Goal: Task Accomplishment & Management: Complete application form

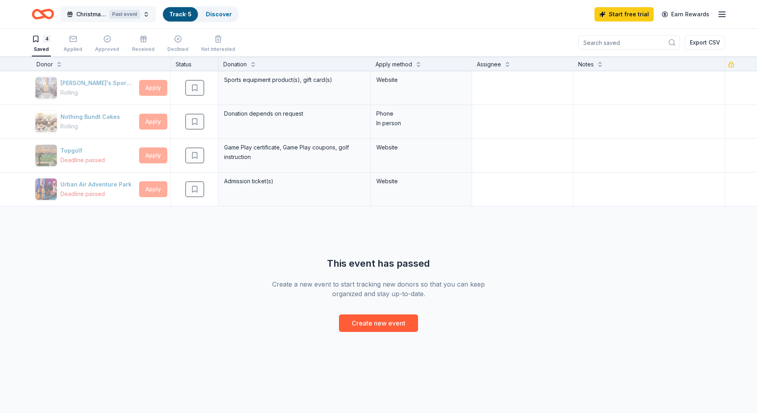
click at [122, 20] on button "Christmas Fundraiser Past event" at bounding box center [107, 14] width 95 height 16
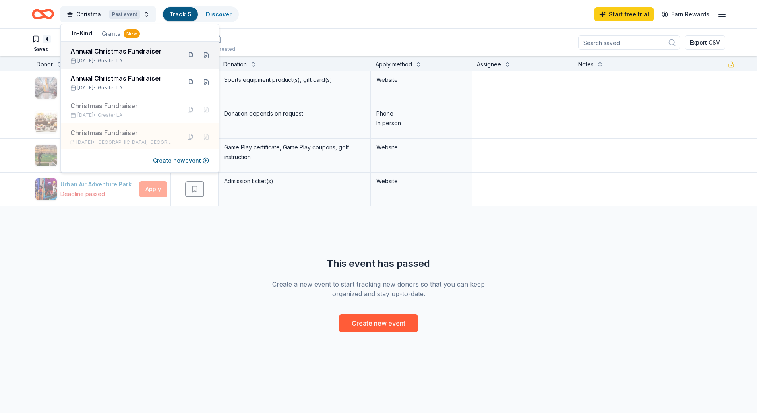
click at [122, 61] on span "Greater LA" at bounding box center [110, 61] width 25 height 6
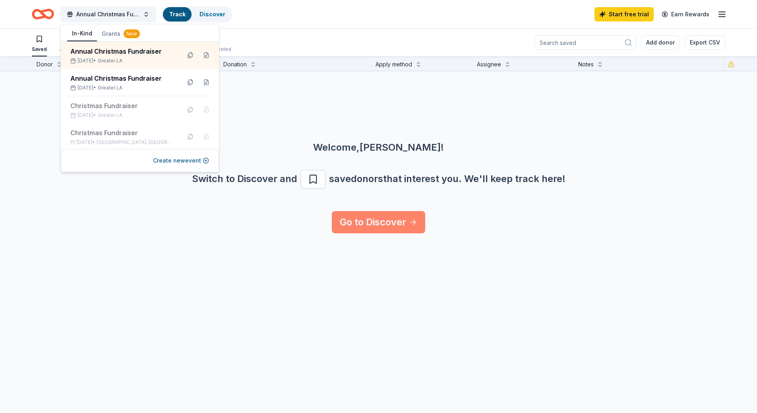
click at [365, 231] on link "Go to Discover" at bounding box center [378, 222] width 93 height 22
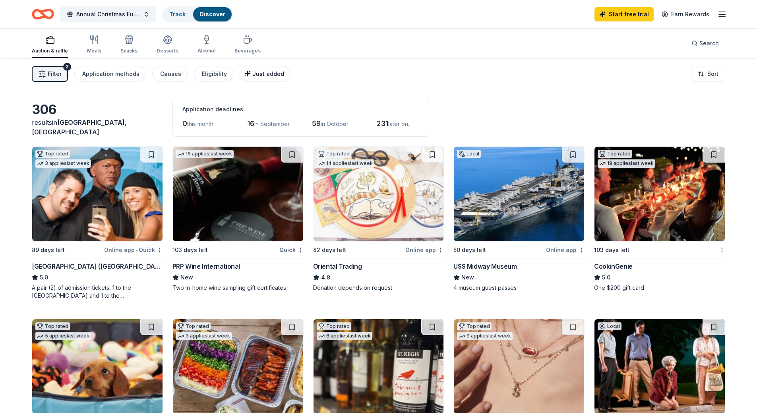
click at [252, 71] on span "Just added" at bounding box center [268, 73] width 32 height 7
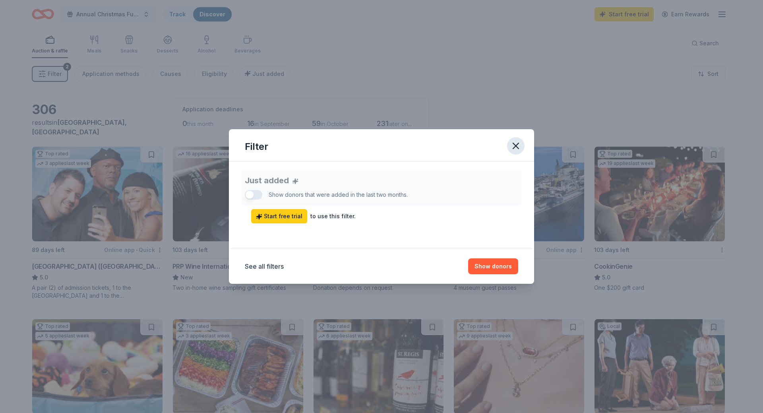
click at [520, 145] on icon "button" at bounding box center [515, 145] width 11 height 11
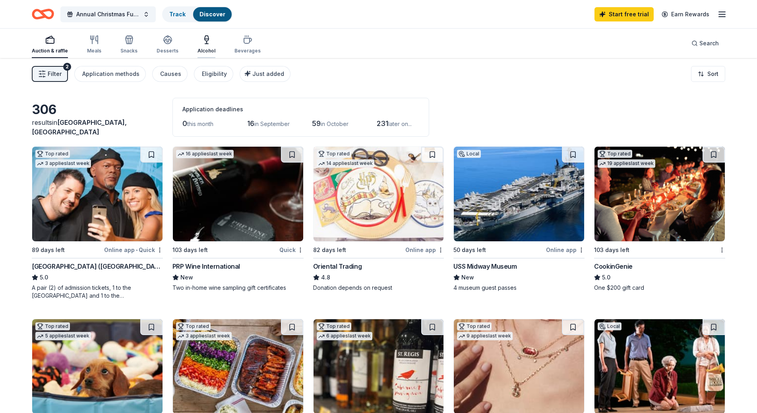
click at [202, 54] on button "Alcohol" at bounding box center [206, 45] width 18 height 26
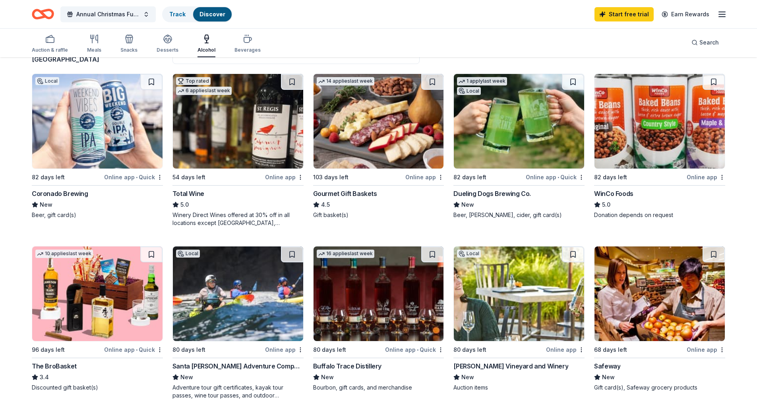
scroll to position [79, 0]
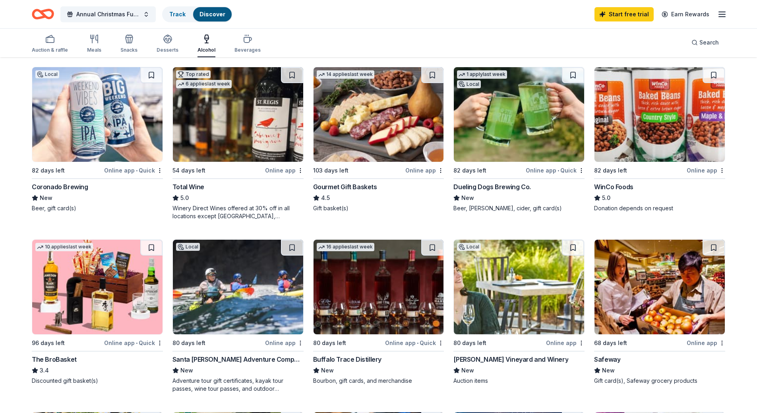
click at [269, 330] on img at bounding box center [238, 287] width 130 height 95
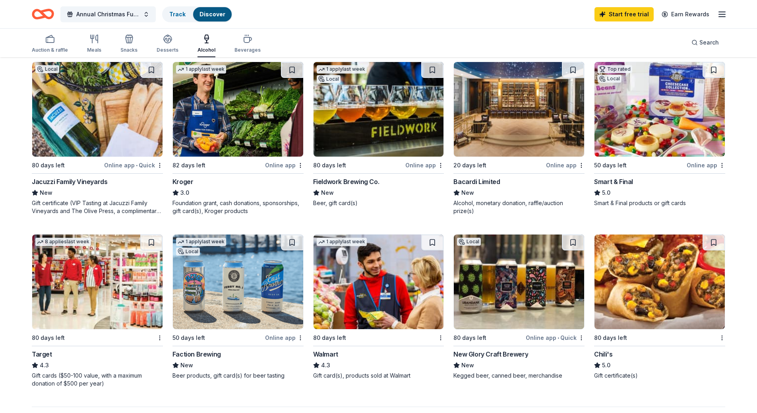
scroll to position [437, 0]
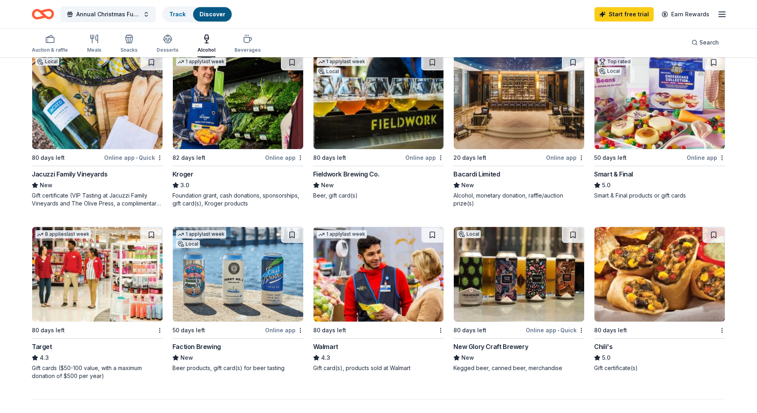
click at [107, 269] on img at bounding box center [97, 274] width 130 height 95
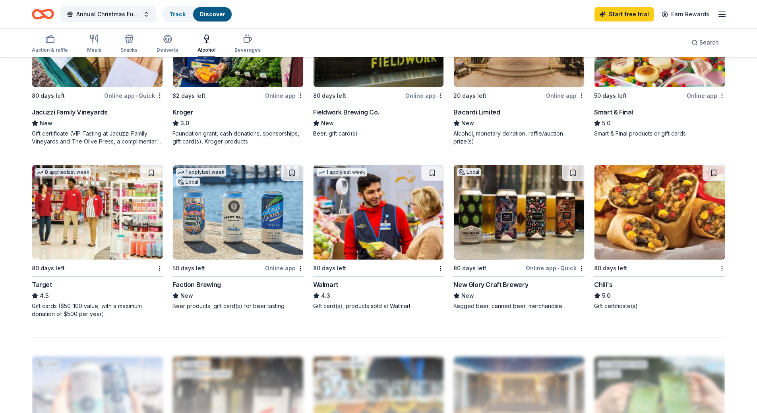
scroll to position [517, 0]
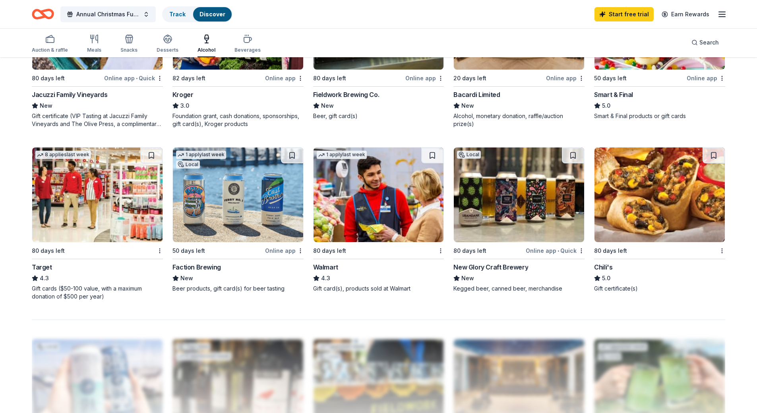
click at [369, 191] on img at bounding box center [378, 194] width 130 height 95
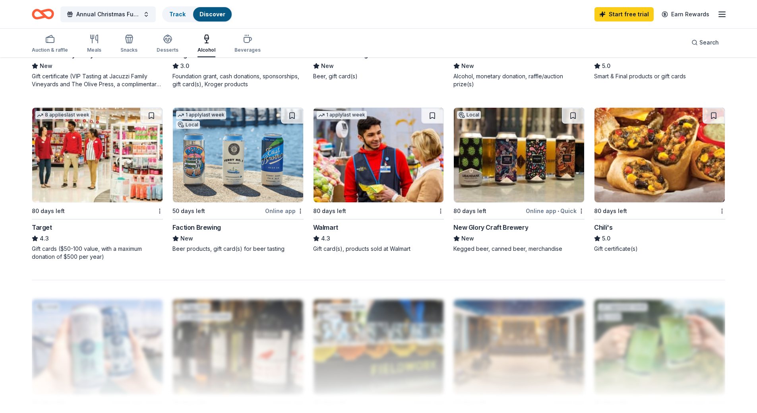
click at [633, 153] on img at bounding box center [659, 155] width 130 height 95
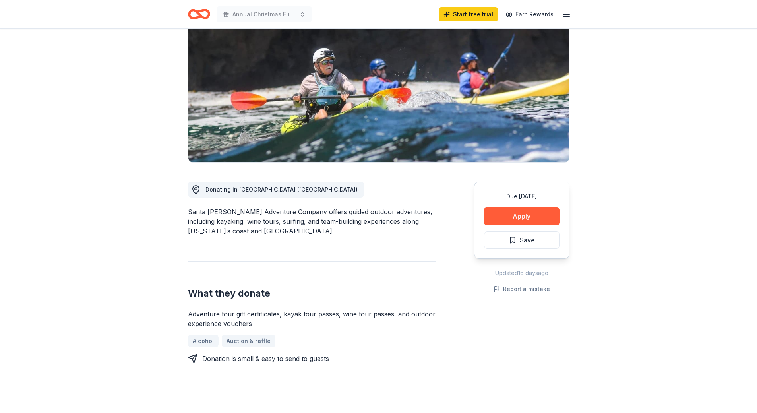
scroll to position [79, 0]
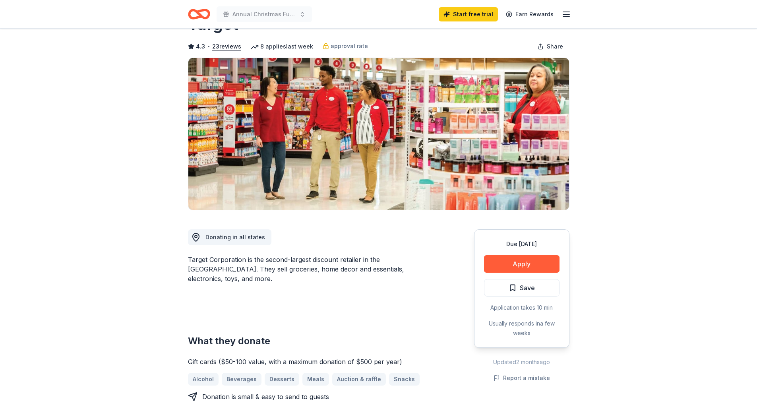
scroll to position [79, 0]
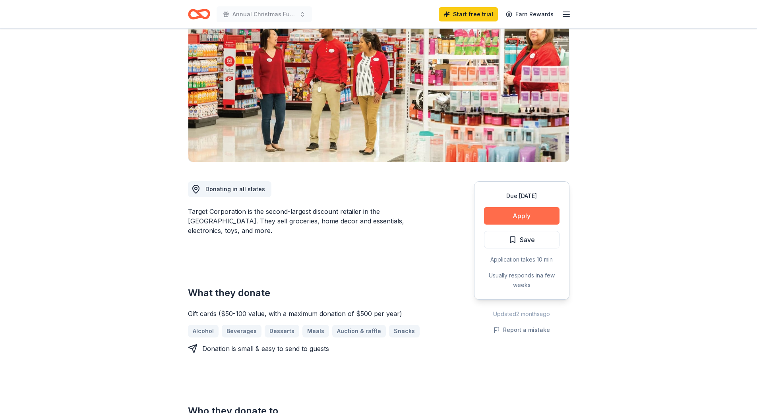
click at [518, 211] on button "Apply" at bounding box center [521, 215] width 75 height 17
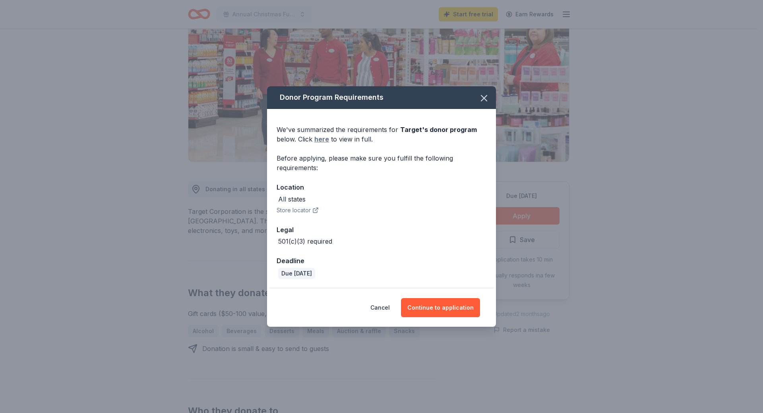
click at [318, 137] on link "here" at bounding box center [321, 139] width 15 height 10
click at [454, 300] on button "Continue to application" at bounding box center [440, 307] width 79 height 19
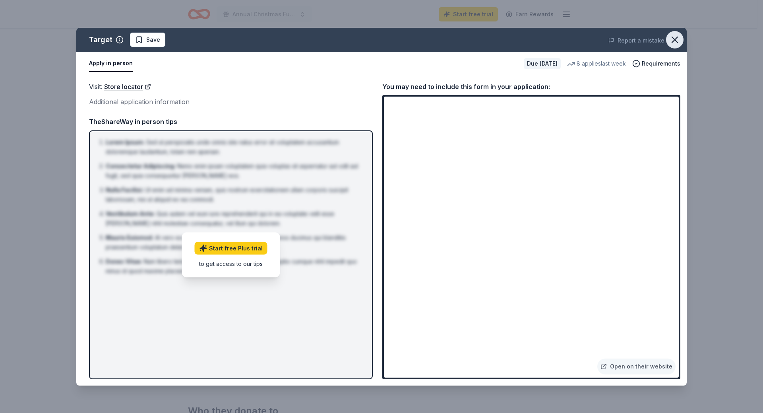
click at [676, 36] on icon "button" at bounding box center [674, 39] width 11 height 11
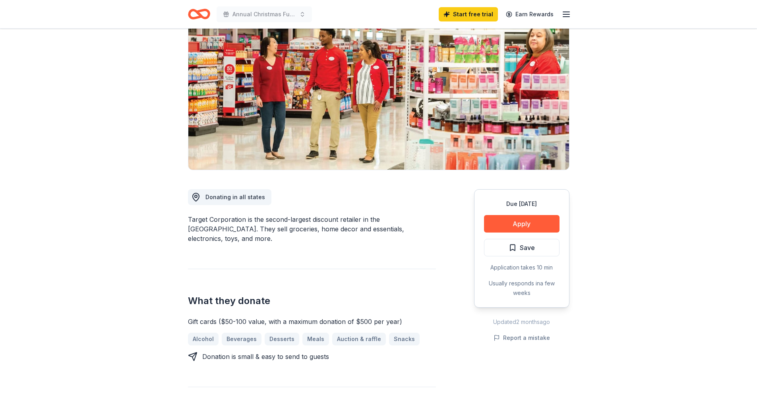
scroll to position [199, 0]
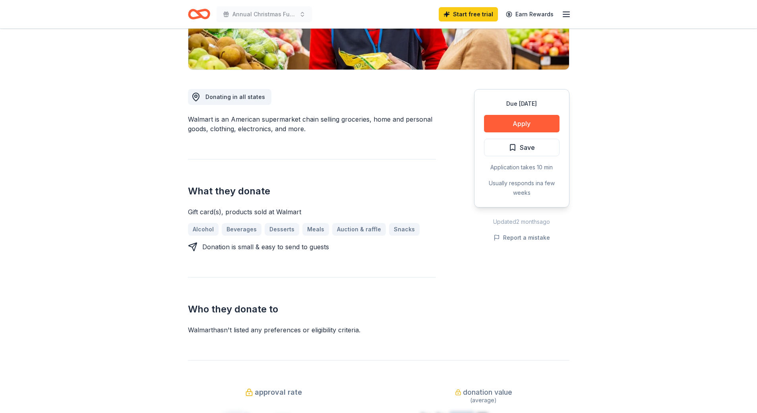
scroll to position [199, 0]
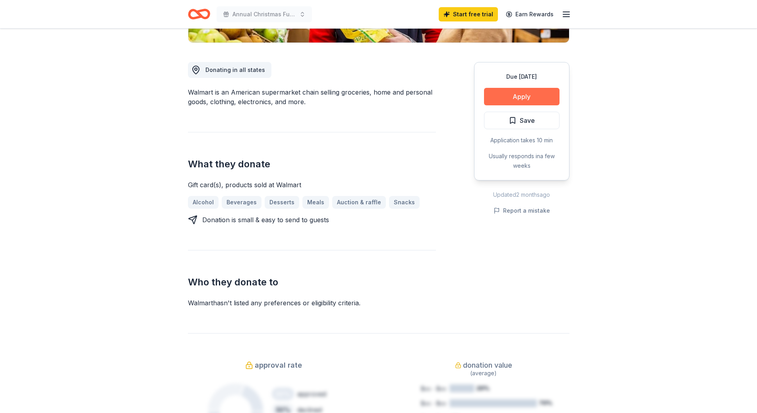
click at [532, 99] on button "Apply" at bounding box center [521, 96] width 75 height 17
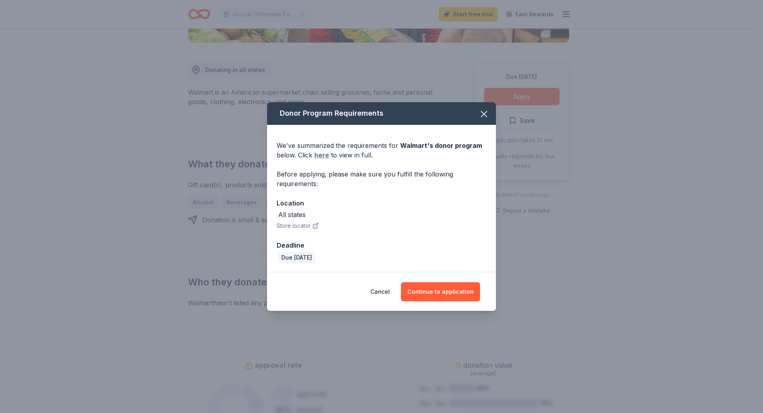
click at [322, 155] on link "here" at bounding box center [321, 155] width 15 height 10
click at [416, 291] on button "Continue to application" at bounding box center [440, 291] width 79 height 19
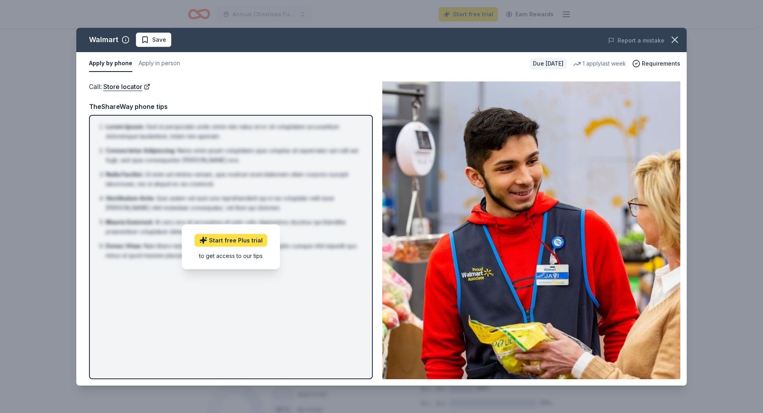
click at [249, 242] on link "Start free Plus trial" at bounding box center [231, 240] width 73 height 13
click at [155, 64] on button "Apply in person" at bounding box center [159, 63] width 41 height 17
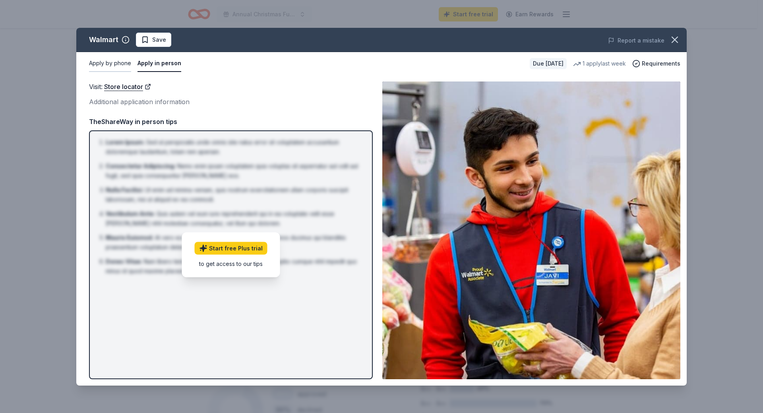
click at [101, 63] on button "Apply by phone" at bounding box center [110, 63] width 42 height 17
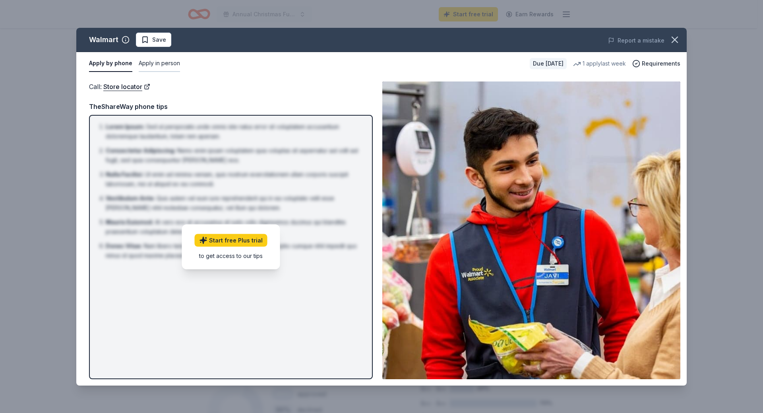
click at [141, 61] on button "Apply in person" at bounding box center [159, 63] width 41 height 17
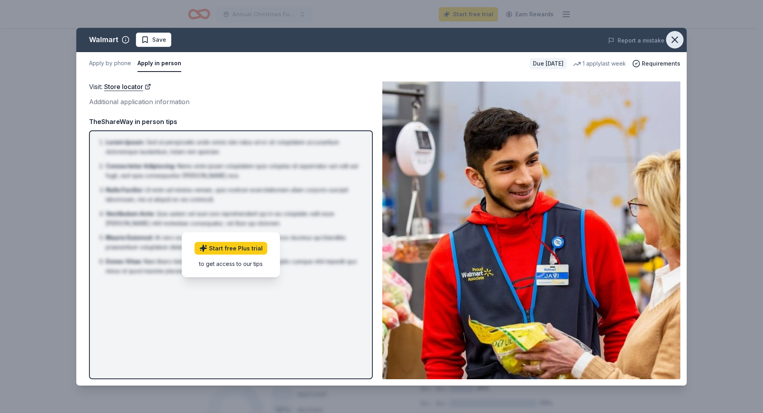
click at [675, 39] on icon "button" at bounding box center [674, 39] width 11 height 11
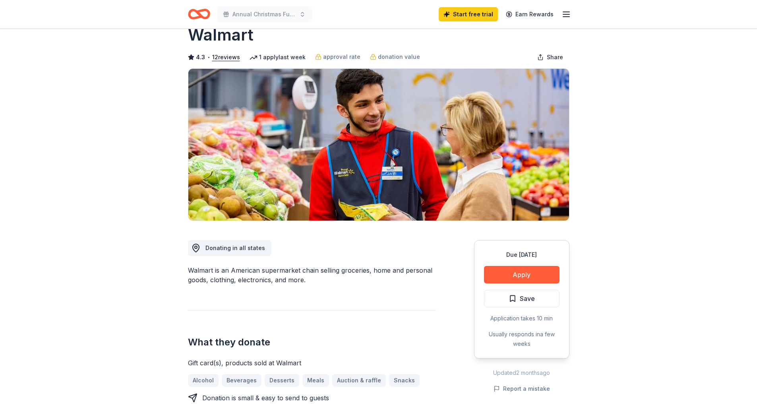
scroll to position [0, 0]
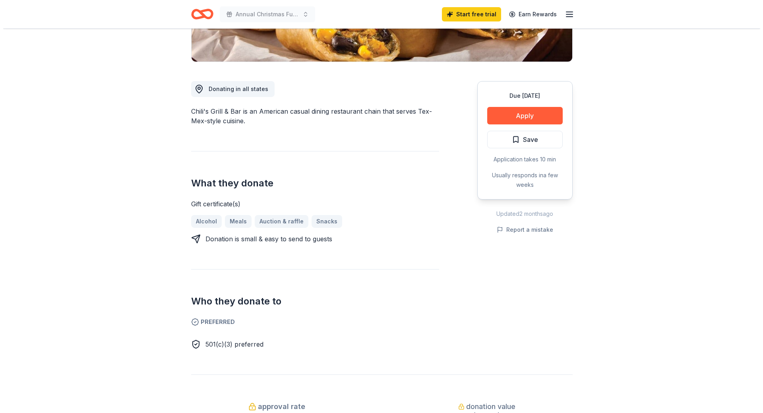
scroll to position [40, 0]
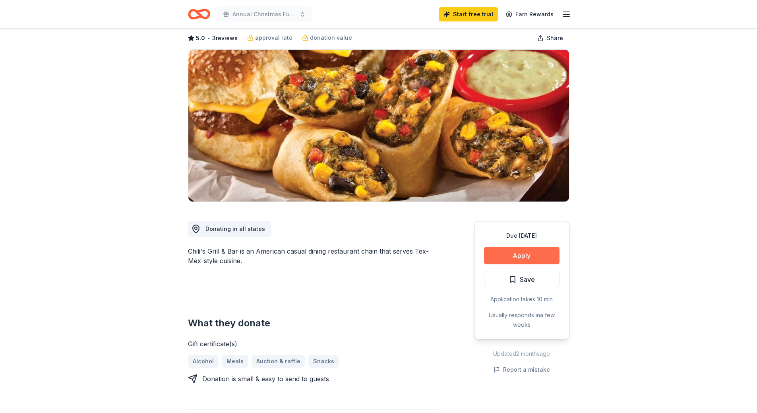
click at [524, 255] on button "Apply" at bounding box center [521, 255] width 75 height 17
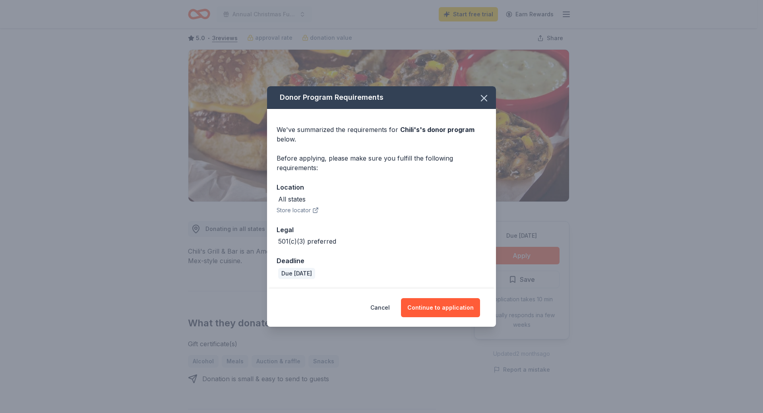
click at [432, 129] on span "Chili's 's donor program" at bounding box center [437, 130] width 74 height 8
click at [413, 316] on button "Continue to application" at bounding box center [440, 307] width 79 height 19
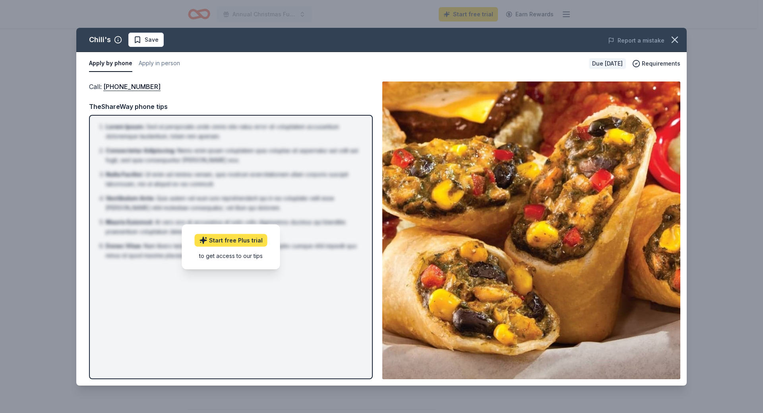
click at [242, 244] on link "Start free Plus trial" at bounding box center [231, 240] width 73 height 13
click at [155, 68] on button "Apply in person" at bounding box center [159, 63] width 41 height 17
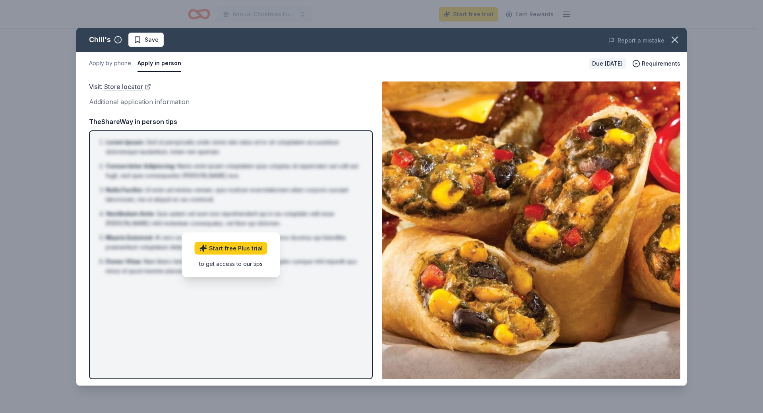
click at [133, 87] on link "Store locator" at bounding box center [127, 86] width 47 height 10
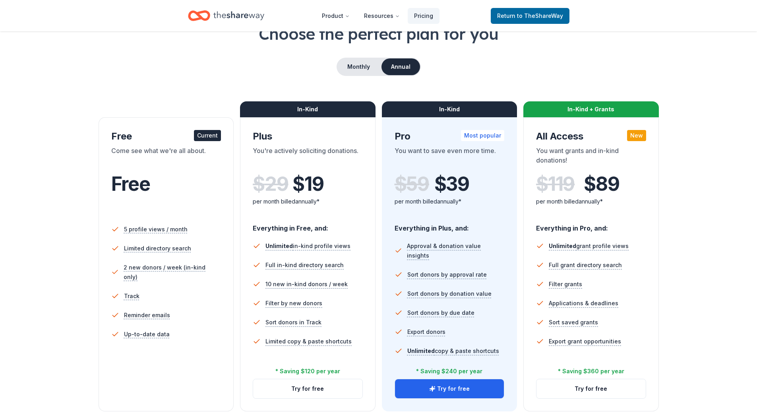
scroll to position [199, 0]
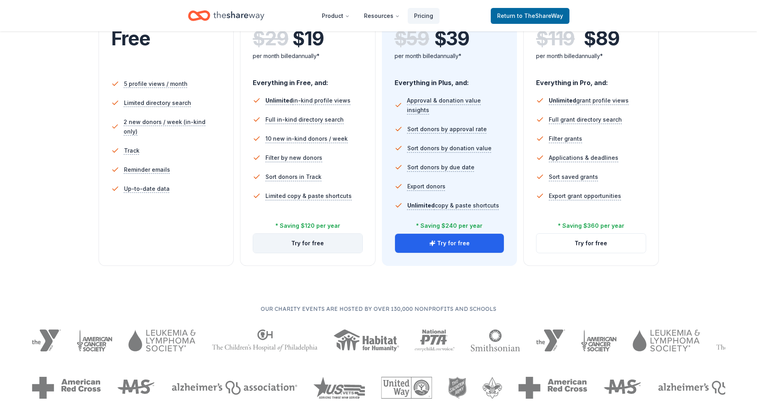
click at [324, 250] on button "Try for free" at bounding box center [307, 243] width 109 height 19
